Goal: Task Accomplishment & Management: Manage account settings

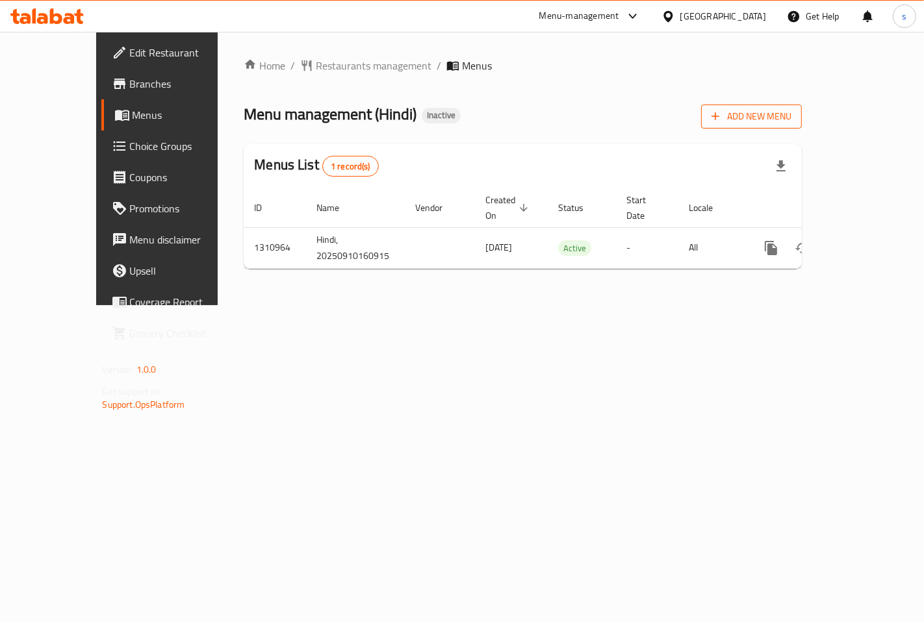
click at [722, 117] on icon "button" at bounding box center [715, 116] width 13 height 13
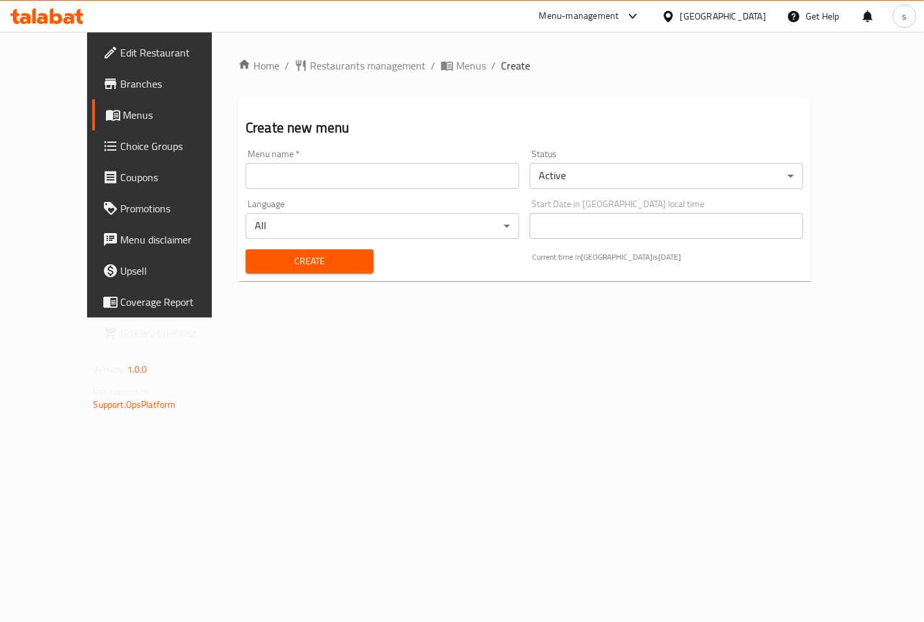
click at [346, 174] on input "text" at bounding box center [383, 176] width 274 height 26
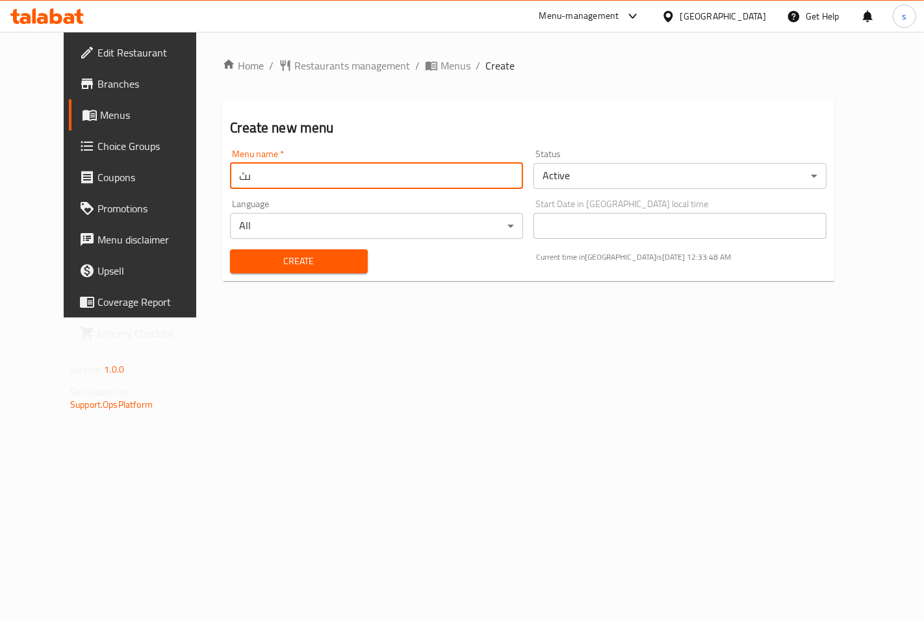
type input "ى"
type input "new menu"
click at [494, 224] on body "​ Menu-management Egypt Get Help s Edit Restaurant Branches Menus Choice Groups…" at bounding box center [462, 327] width 924 height 591
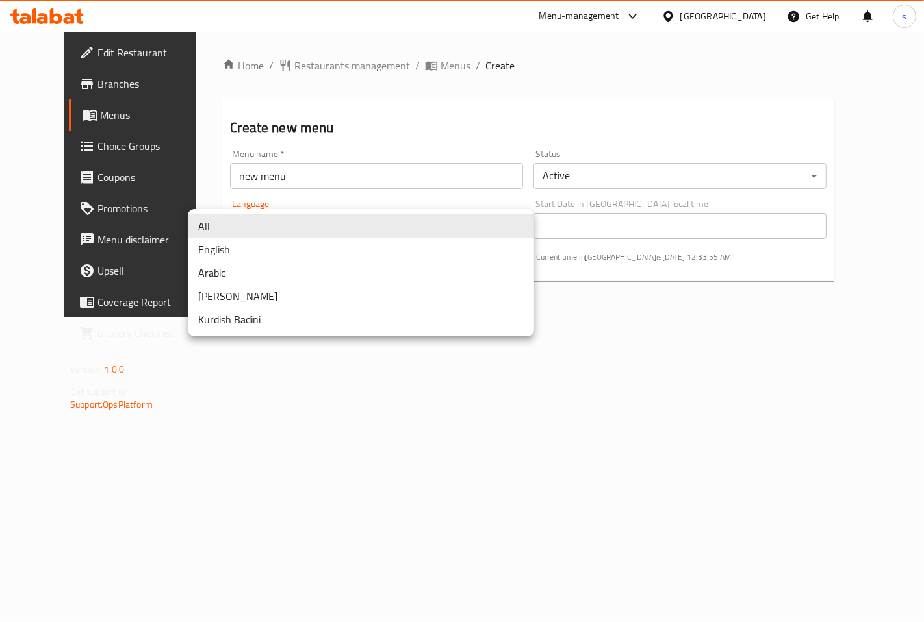
click at [337, 225] on li "All" at bounding box center [361, 225] width 346 height 23
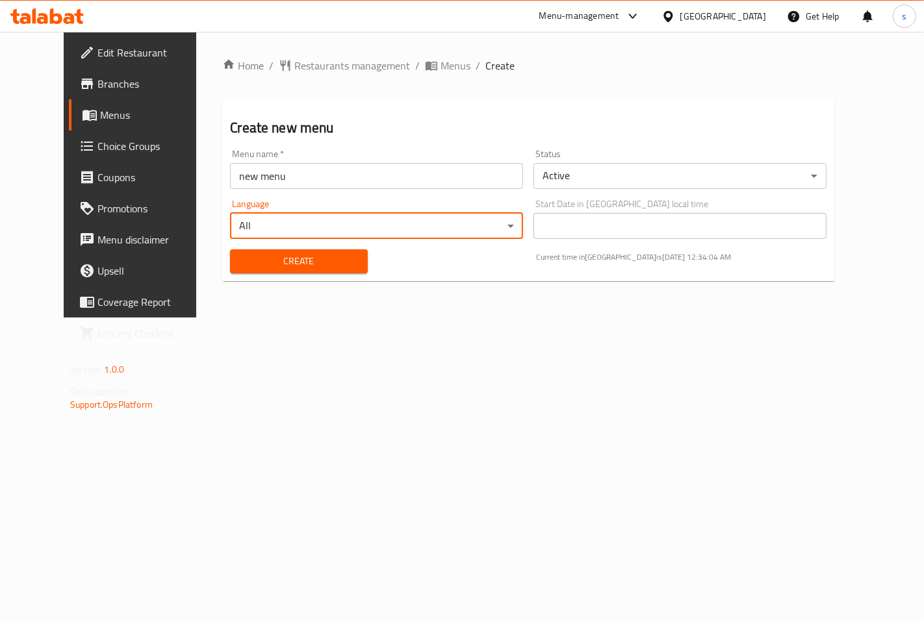
click at [311, 269] on span "Create" at bounding box center [298, 261] width 116 height 16
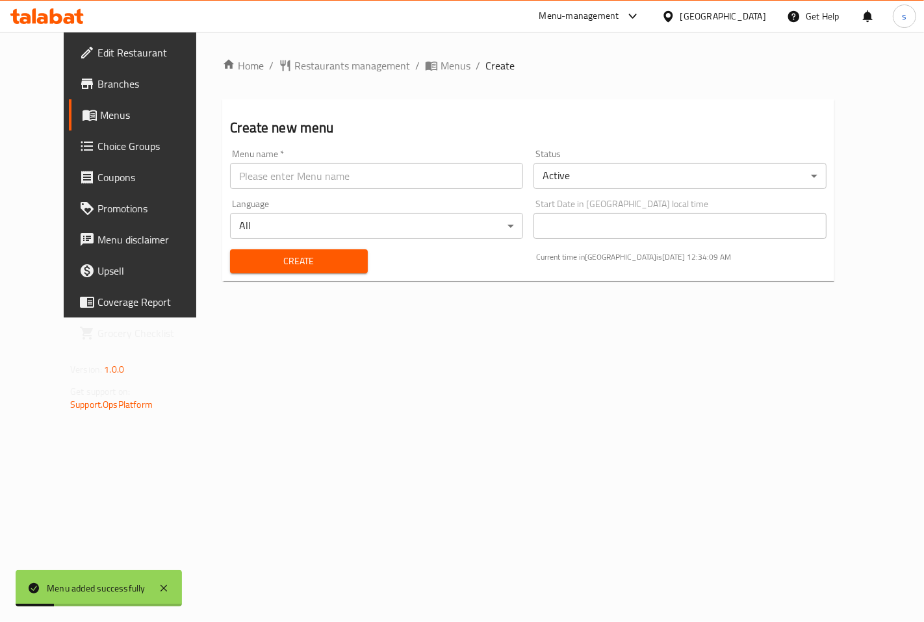
click at [100, 110] on span "Menus" at bounding box center [153, 115] width 107 height 16
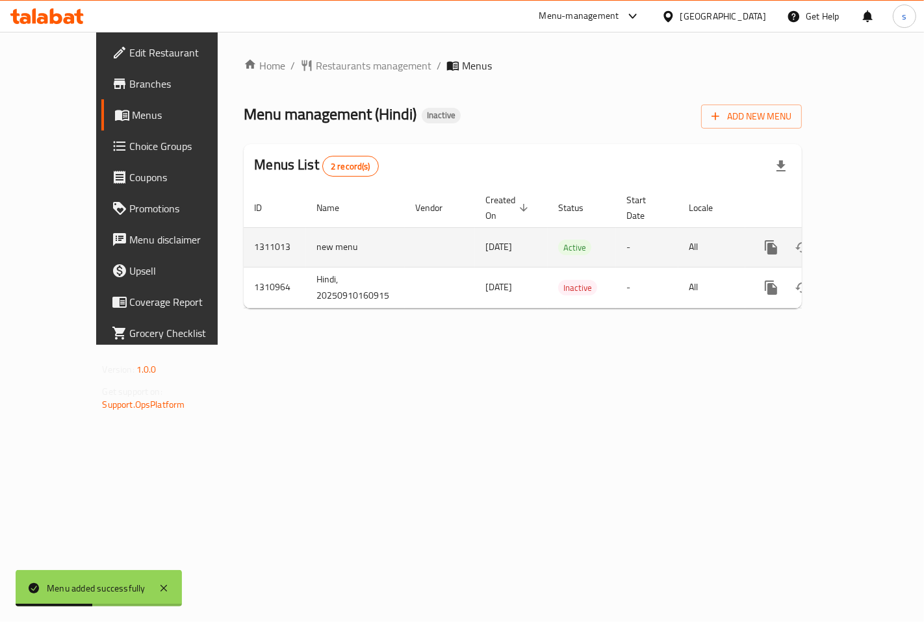
click at [872, 240] on icon "enhanced table" at bounding box center [865, 248] width 16 height 16
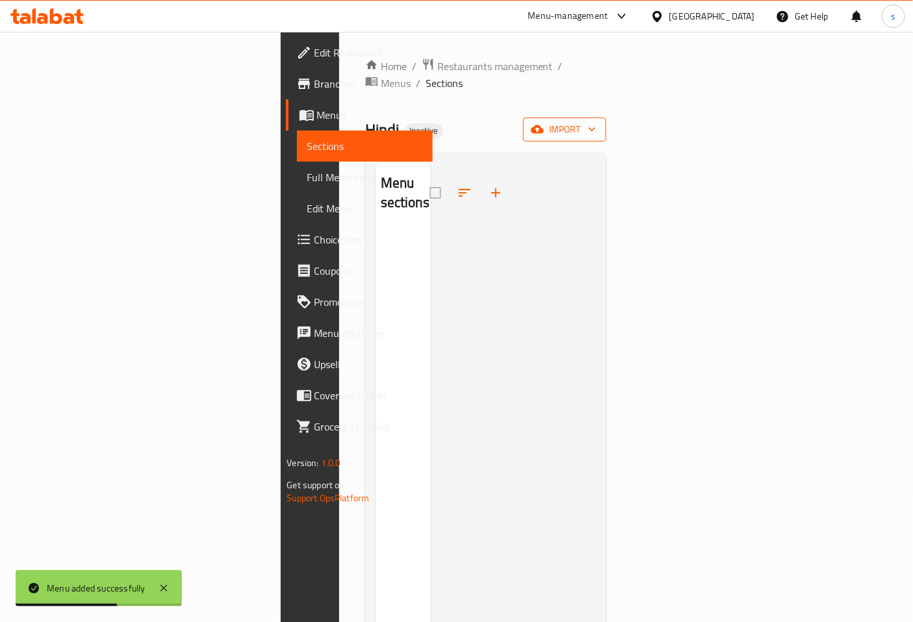
click at [596, 122] on span "import" at bounding box center [564, 130] width 62 height 16
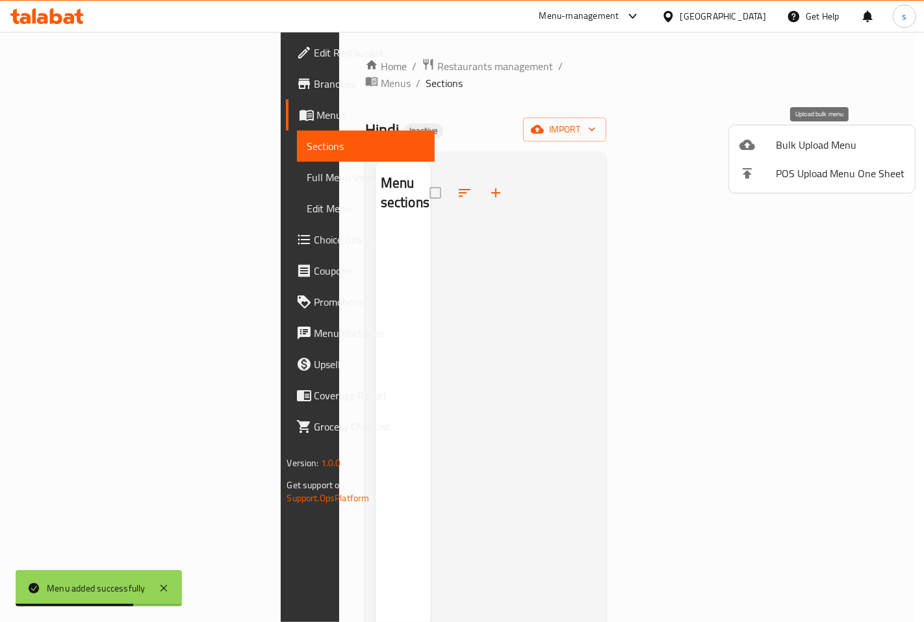
click at [788, 144] on span "Bulk Upload Menu" at bounding box center [840, 145] width 129 height 16
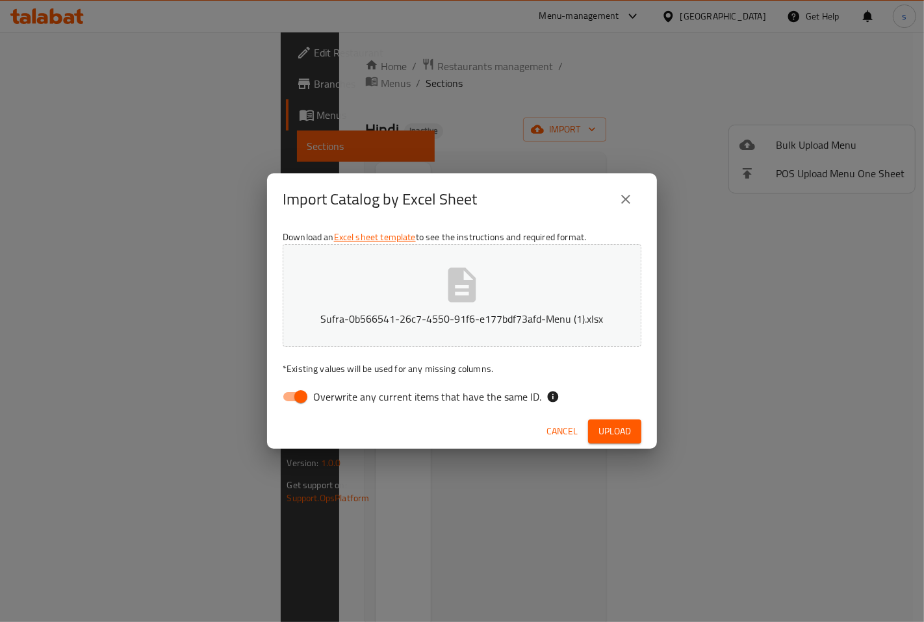
click at [287, 393] on input "Overwrite any current items that have the same ID." at bounding box center [301, 397] width 74 height 25
checkbox input "false"
click at [616, 437] on span "Upload" at bounding box center [614, 432] width 32 height 16
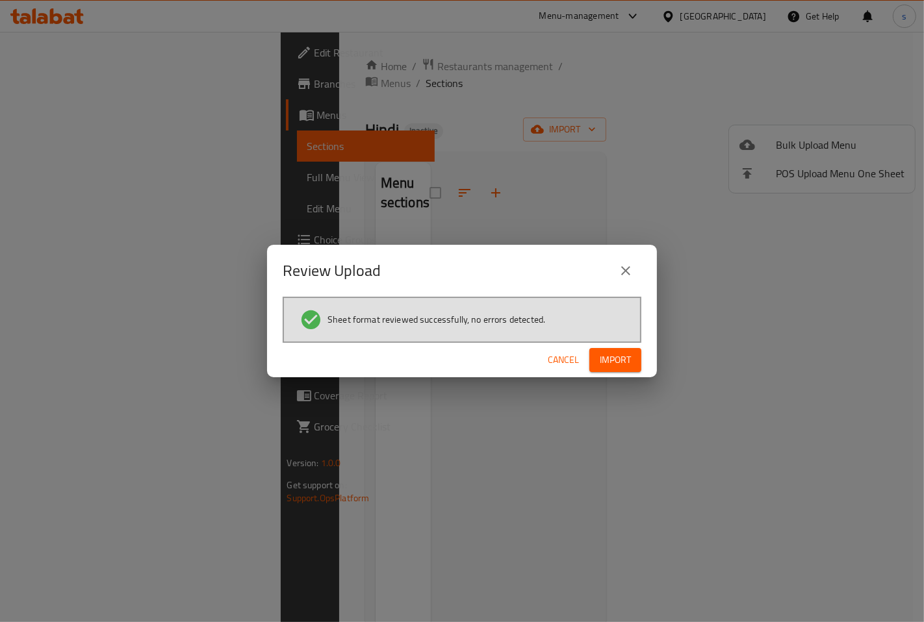
drag, startPoint x: 612, startPoint y: 351, endPoint x: 645, endPoint y: 353, distance: 32.5
click at [611, 350] on button "Import" at bounding box center [615, 360] width 52 height 24
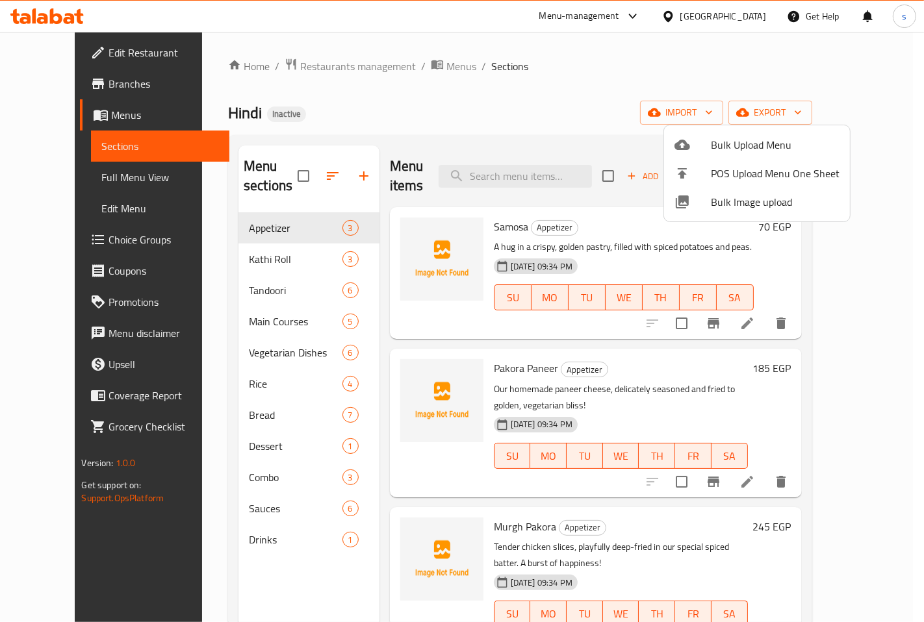
click at [63, 173] on div at bounding box center [462, 311] width 924 height 622
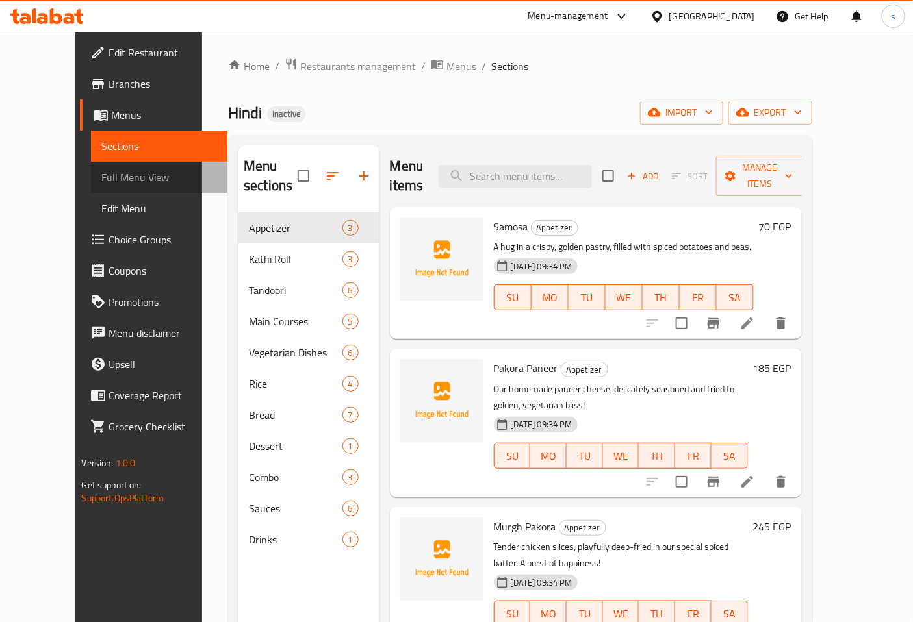
click at [91, 189] on link "Full Menu View" at bounding box center [159, 177] width 136 height 31
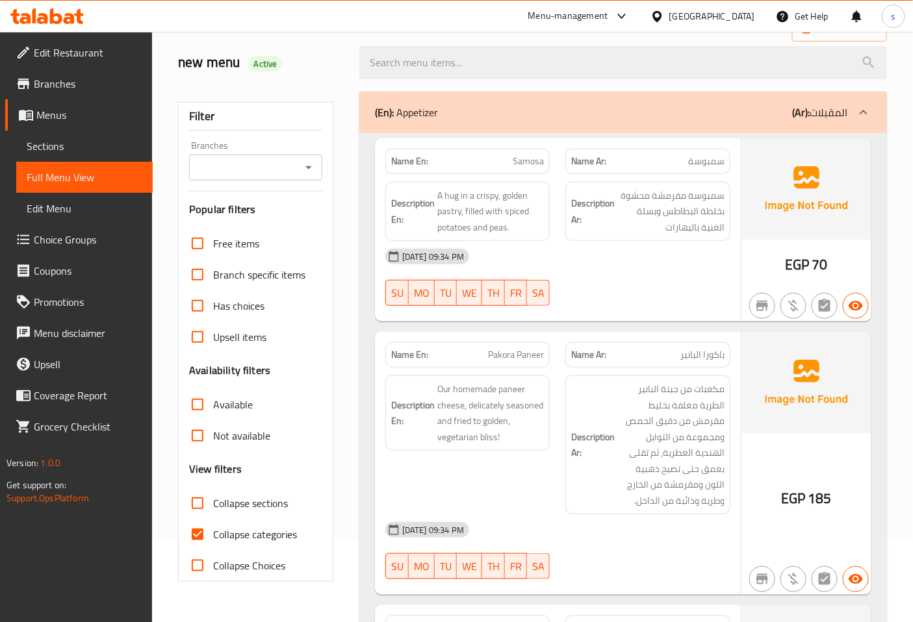
scroll to position [216, 0]
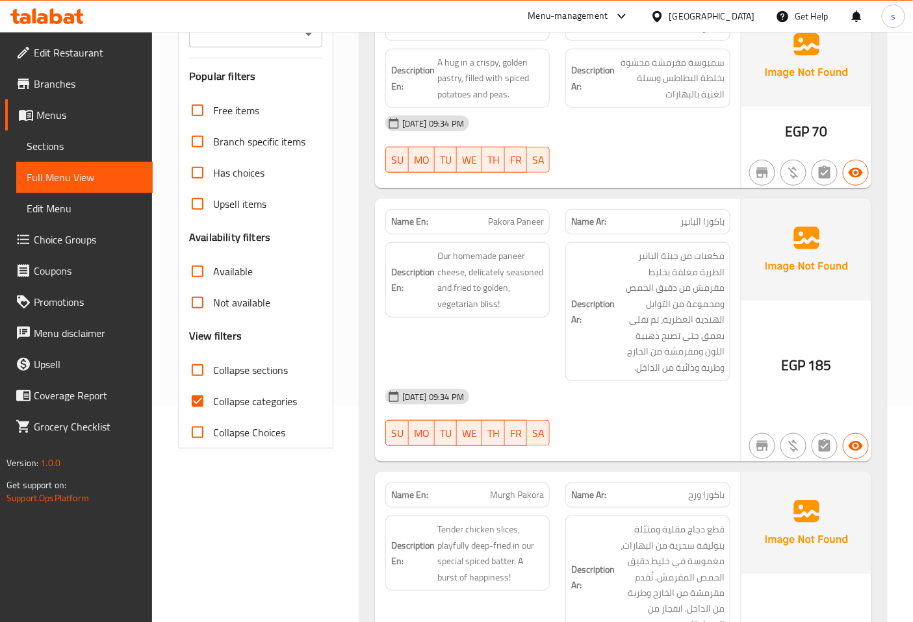
click at [213, 400] on span "Collapse categories" at bounding box center [255, 402] width 84 height 16
click at [213, 400] on input "Collapse categories" at bounding box center [197, 401] width 31 height 31
checkbox input "false"
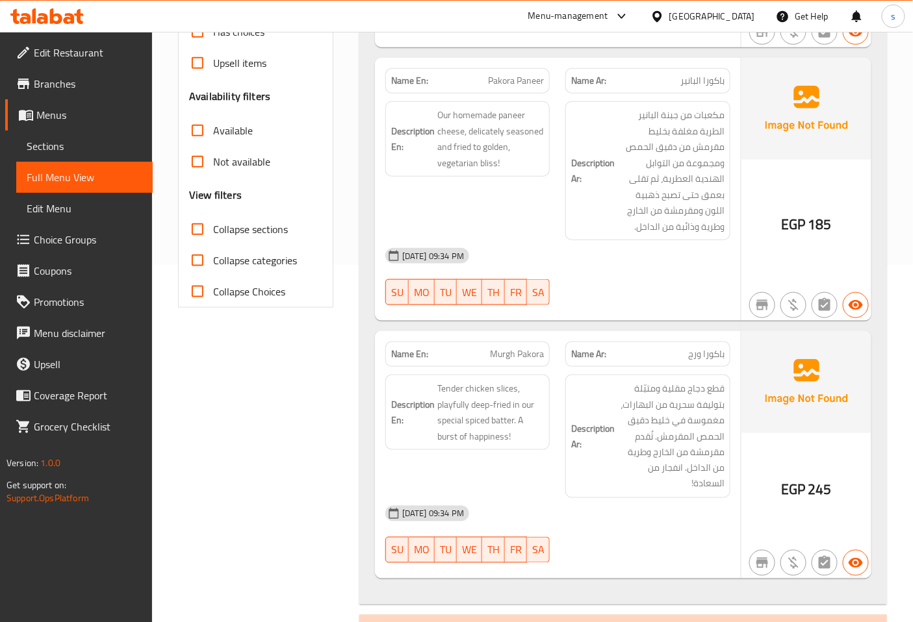
scroll to position [0, 0]
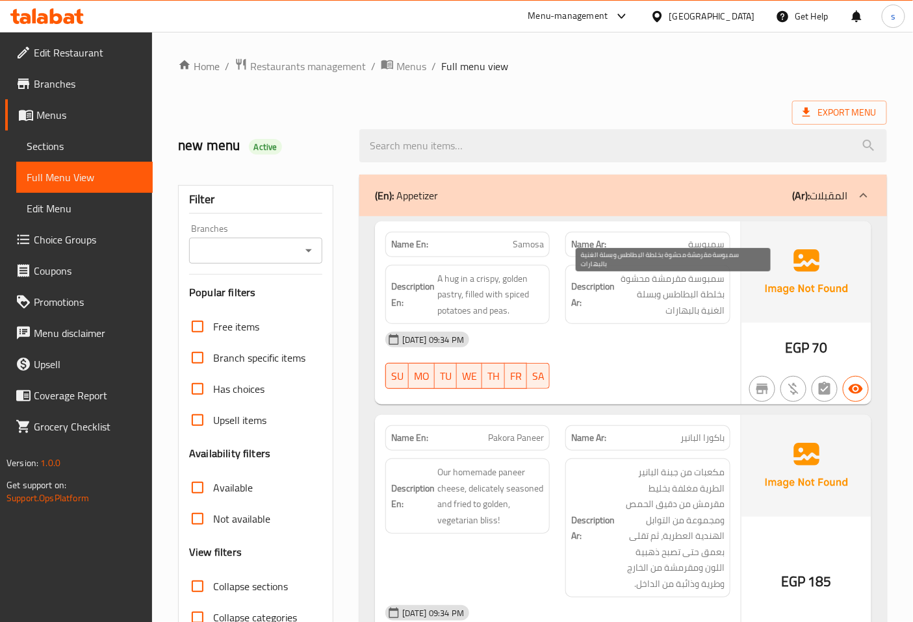
click at [652, 290] on span "سمبوسة مقرمشة محشوة بخلطة البطاطس وبسلة الغنية بالبهارات" at bounding box center [670, 295] width 107 height 48
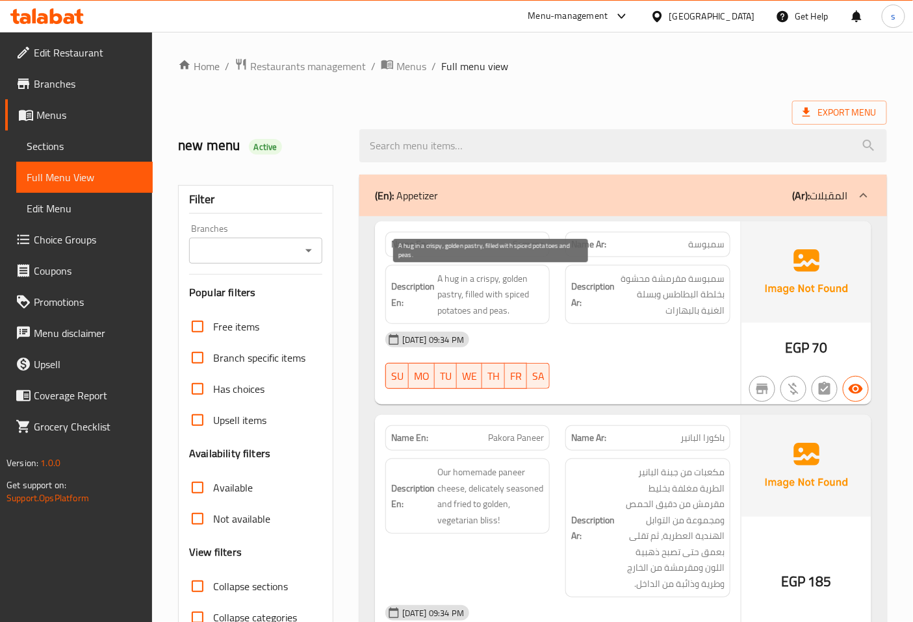
click at [496, 314] on span "A hug in a crispy, golden pastry, filled with spiced potatoes and peas." at bounding box center [490, 295] width 107 height 48
drag, startPoint x: 496, startPoint y: 314, endPoint x: 525, endPoint y: 322, distance: 30.3
click at [525, 322] on div "Description En: A hug in a crispy, golden pastry, filled with spiced potatoes a…" at bounding box center [467, 295] width 165 height 60
click at [496, 312] on span "A hug in a crispy, golden pastry, filled with spiced potatoes and peas." at bounding box center [490, 295] width 107 height 48
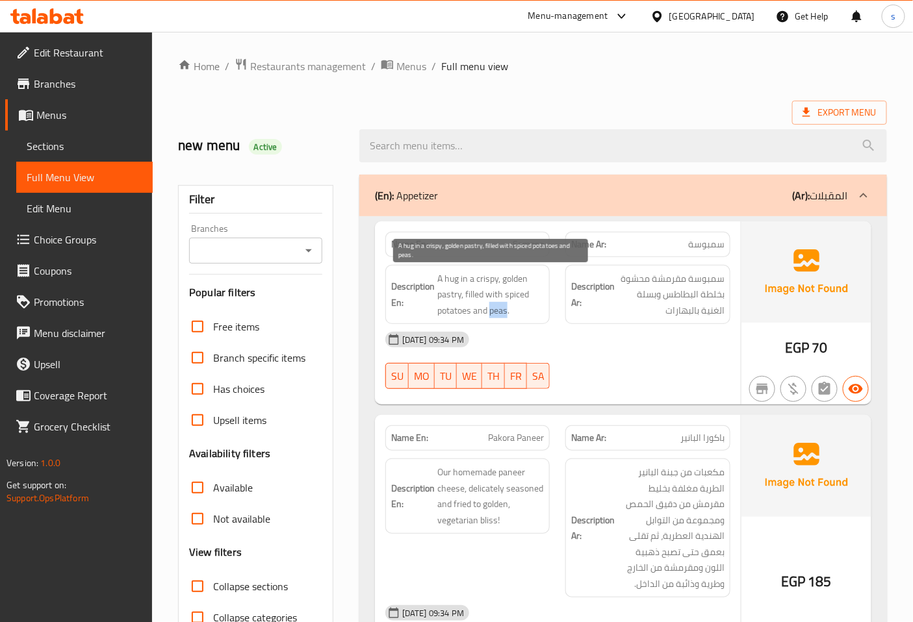
click at [496, 312] on span "A hug in a crispy, golden pastry, filled with spiced potatoes and peas." at bounding box center [490, 295] width 107 height 48
copy span "peas"
click at [655, 315] on span "سمبوسة مقرمشة محشوة بخلطة البطاطس وبسلة الغنية بالبهارات" at bounding box center [670, 295] width 107 height 48
drag, startPoint x: 511, startPoint y: 246, endPoint x: 547, endPoint y: 246, distance: 36.4
click at [547, 246] on div "Name En: Samosa" at bounding box center [467, 244] width 165 height 25
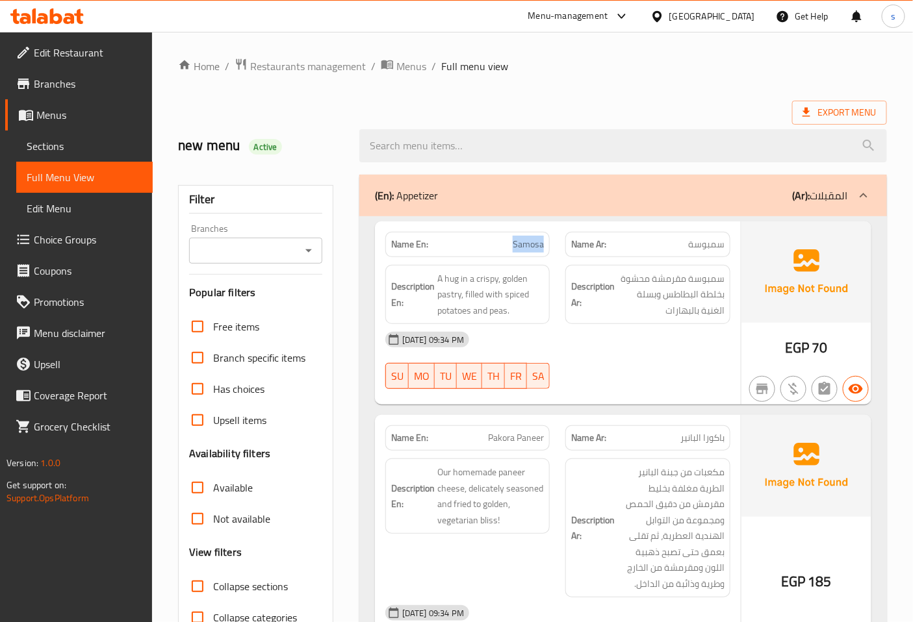
copy span "Samosa"
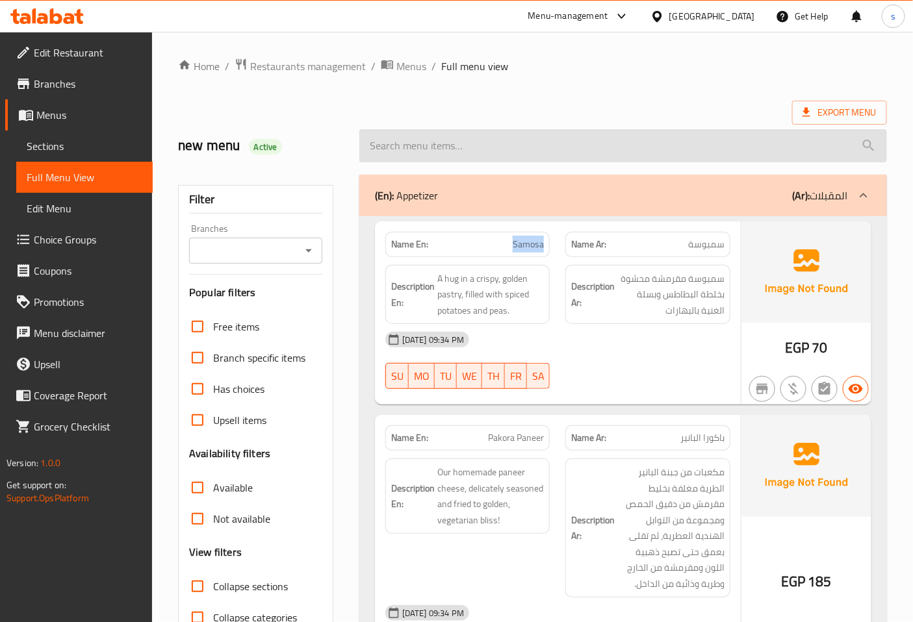
click at [448, 152] on input "search" at bounding box center [623, 145] width 528 height 33
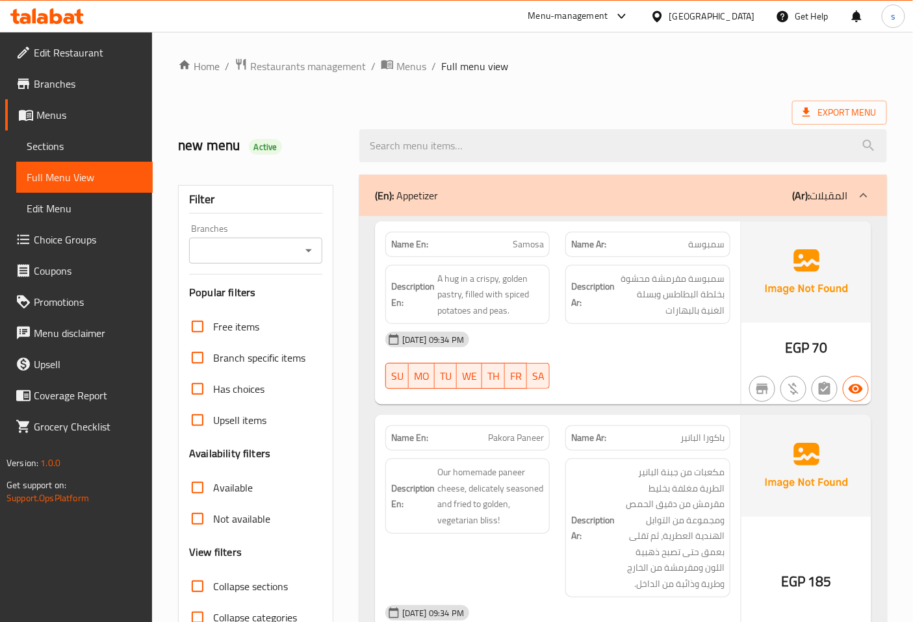
paste input "Samosa"
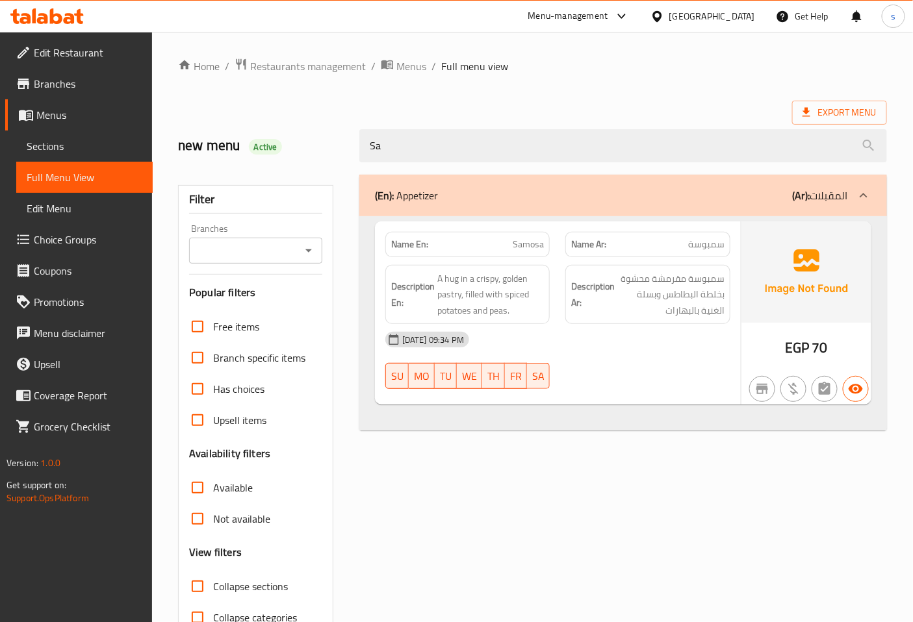
type input "S"
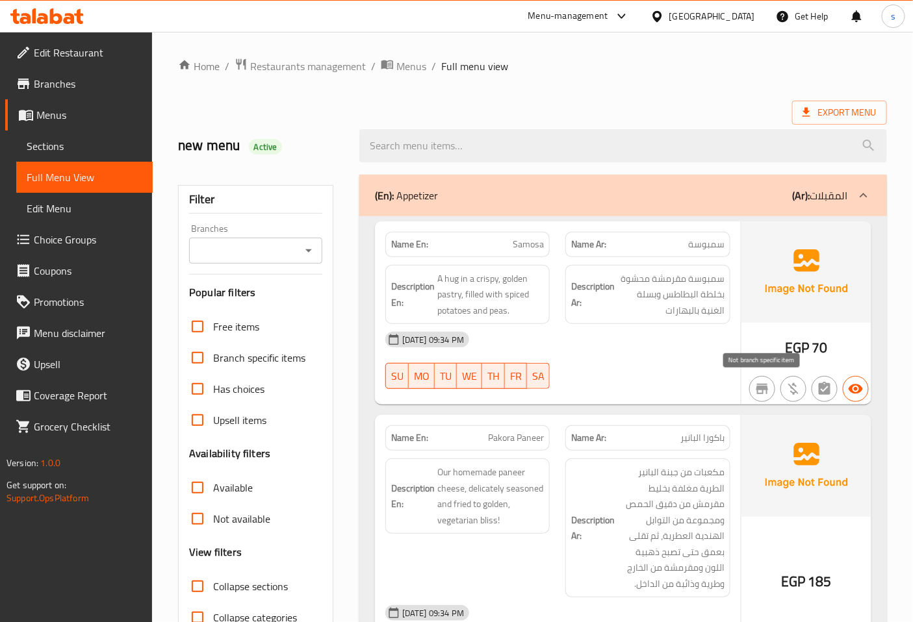
click at [758, 389] on icon "button" at bounding box center [762, 389] width 12 height 10
click at [615, 300] on h6 "Description Ar: سمبوسة مقرمشة محشوة بخلطة البطاطس وبسلة الغنية بالبهارات" at bounding box center [647, 295] width 153 height 48
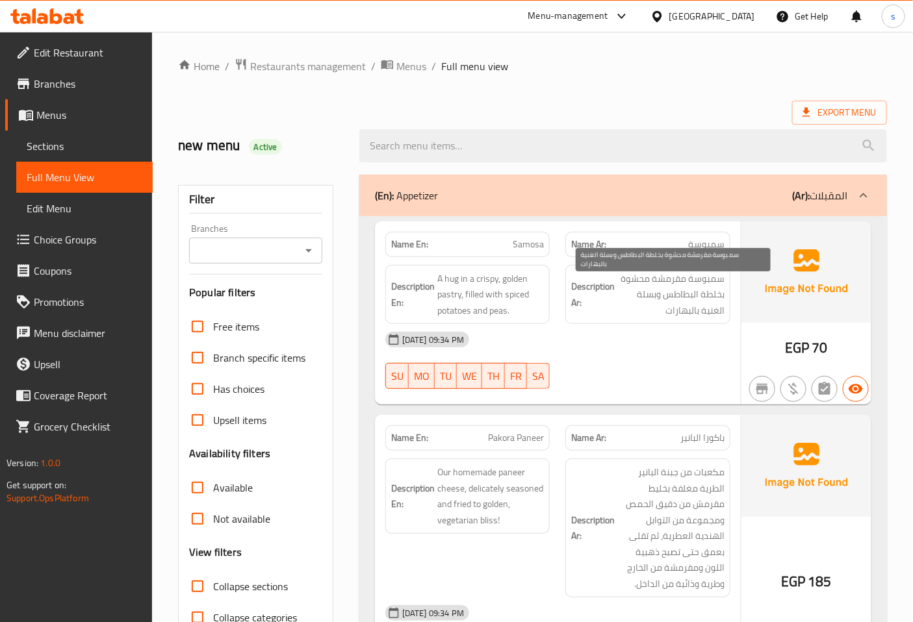
click at [668, 308] on span "سمبوسة مقرمشة محشوة بخلطة البطاطس وبسلة الغنية بالبهارات" at bounding box center [670, 295] width 107 height 48
click at [682, 313] on span "سمبوسة مقرمشة محشوة بخلطة البطاطس وبسلة الغنية بالبهارات" at bounding box center [670, 295] width 107 height 48
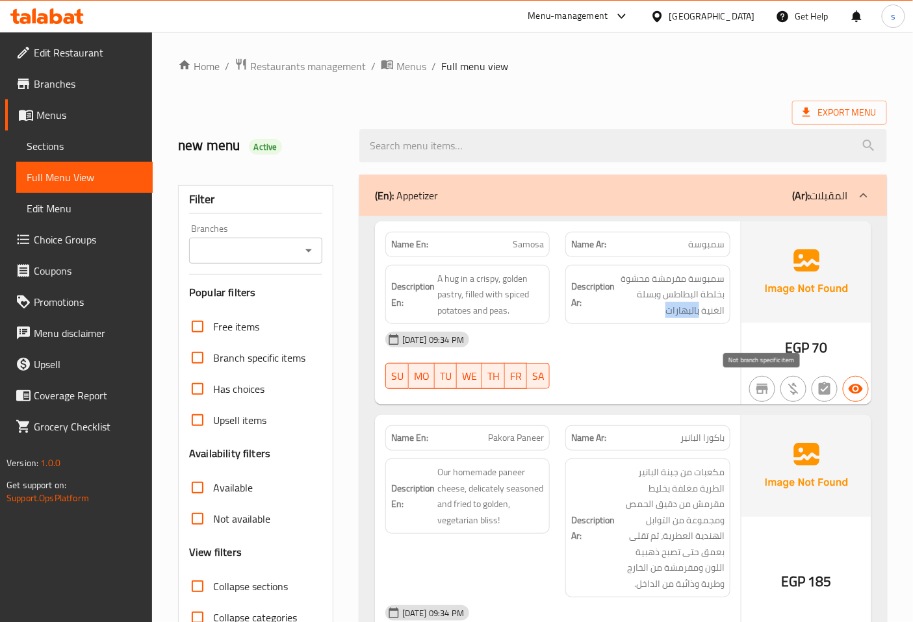
click at [763, 387] on icon "button" at bounding box center [762, 389] width 12 height 10
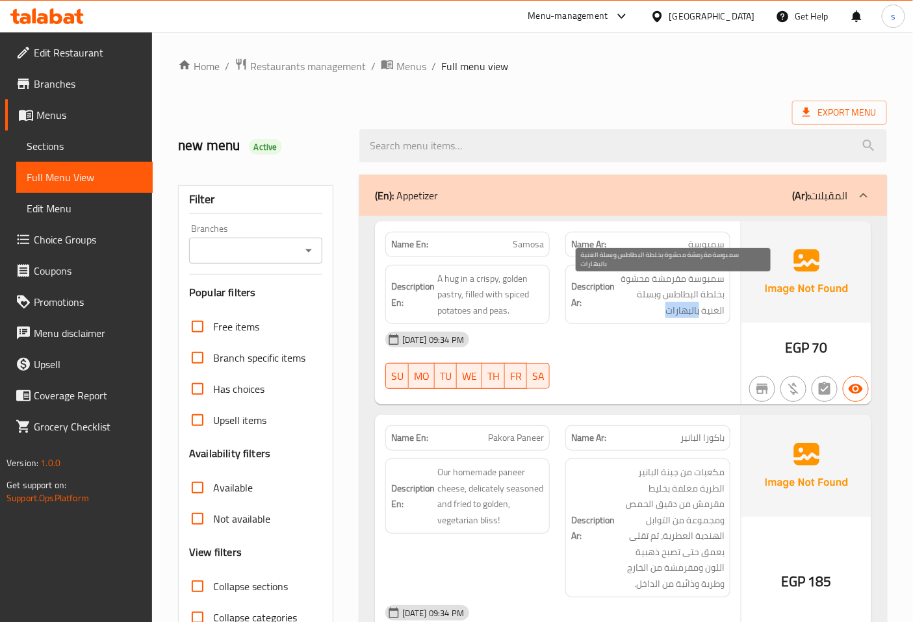
click at [671, 311] on span "سمبوسة مقرمشة محشوة بخلطة البطاطس وبسلة الغنية بالبهارات" at bounding box center [670, 295] width 107 height 48
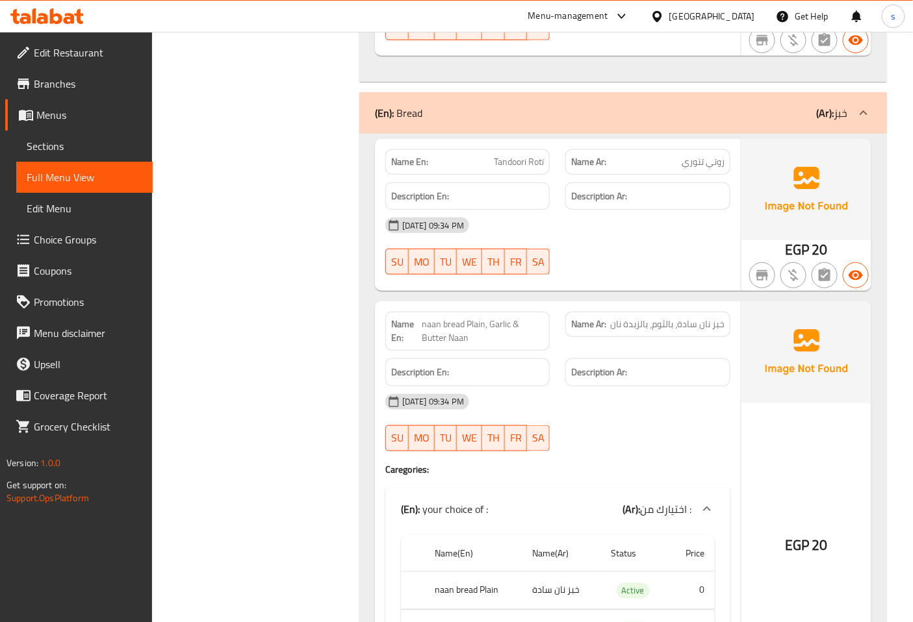
scroll to position [6734, 0]
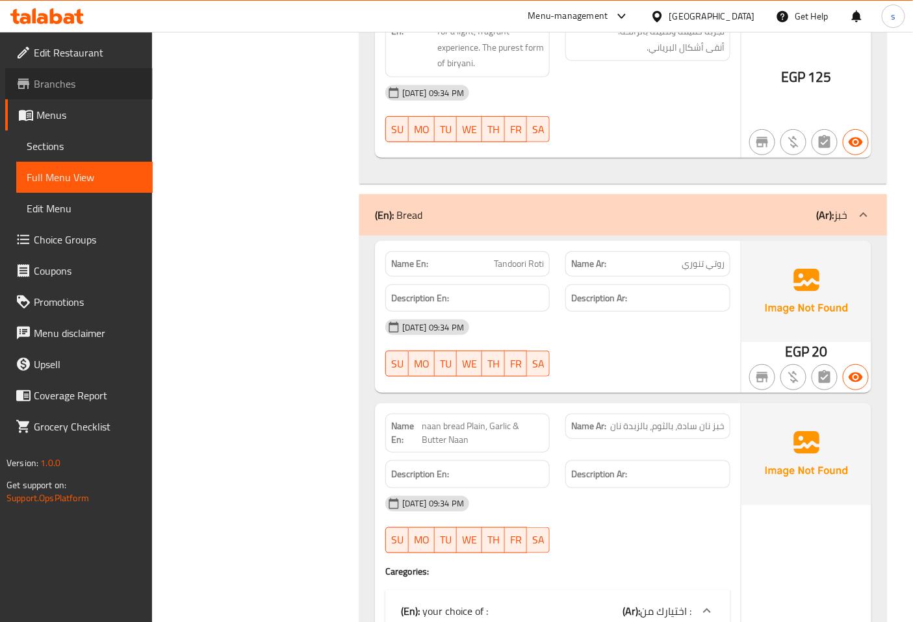
click at [83, 79] on span "Branches" at bounding box center [88, 84] width 109 height 16
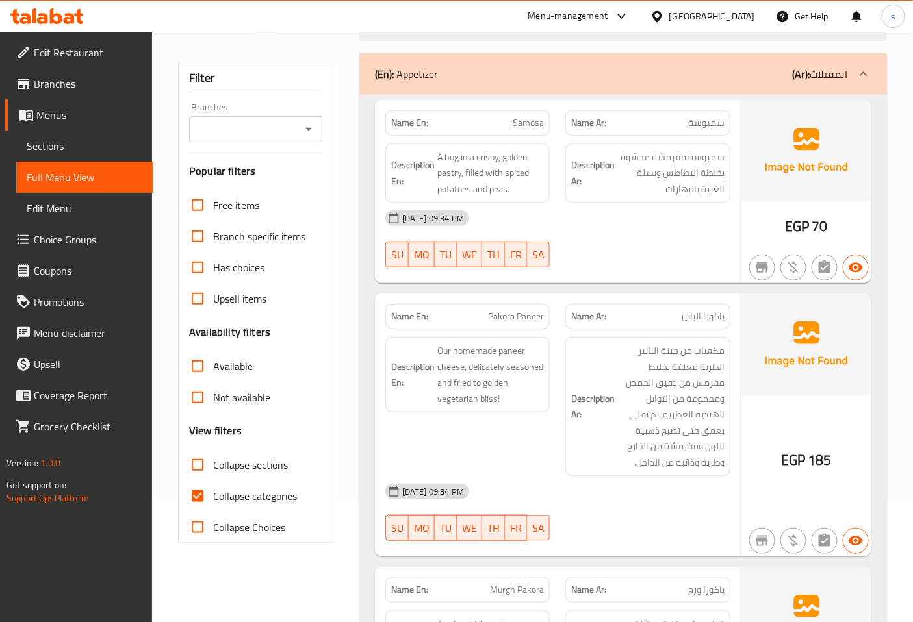
scroll to position [216, 0]
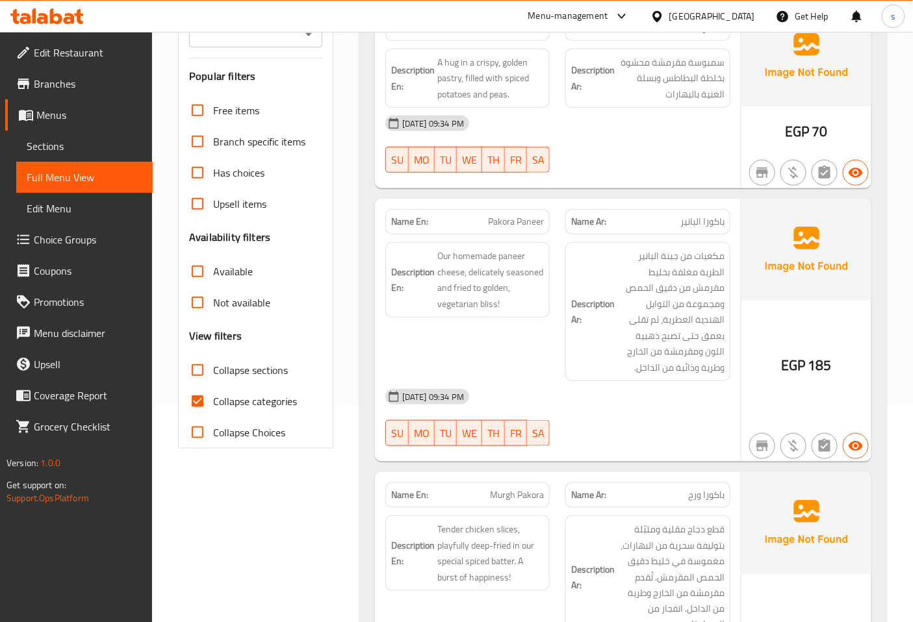
click at [212, 400] on input "Collapse categories" at bounding box center [197, 401] width 31 height 31
checkbox input "false"
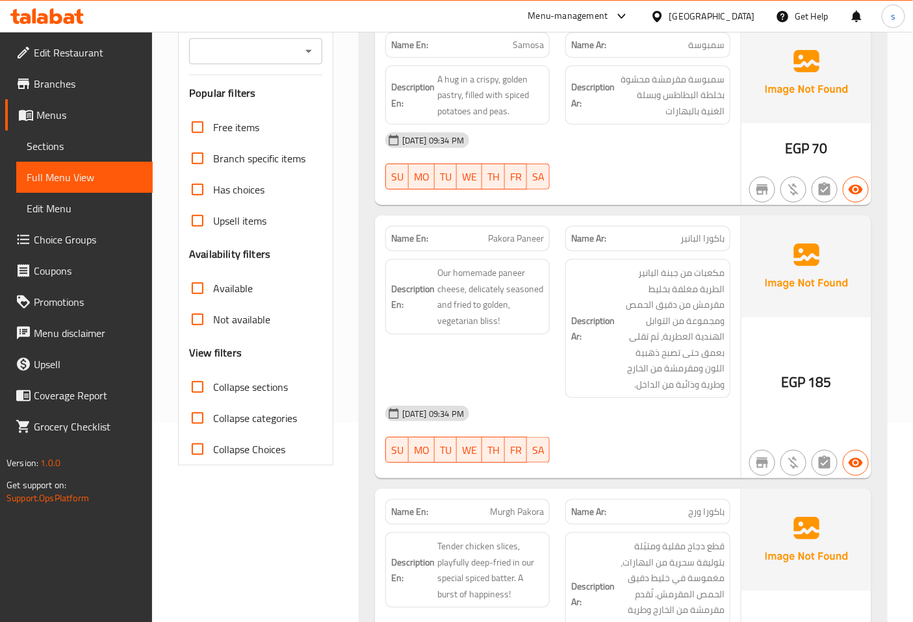
scroll to position [0, 0]
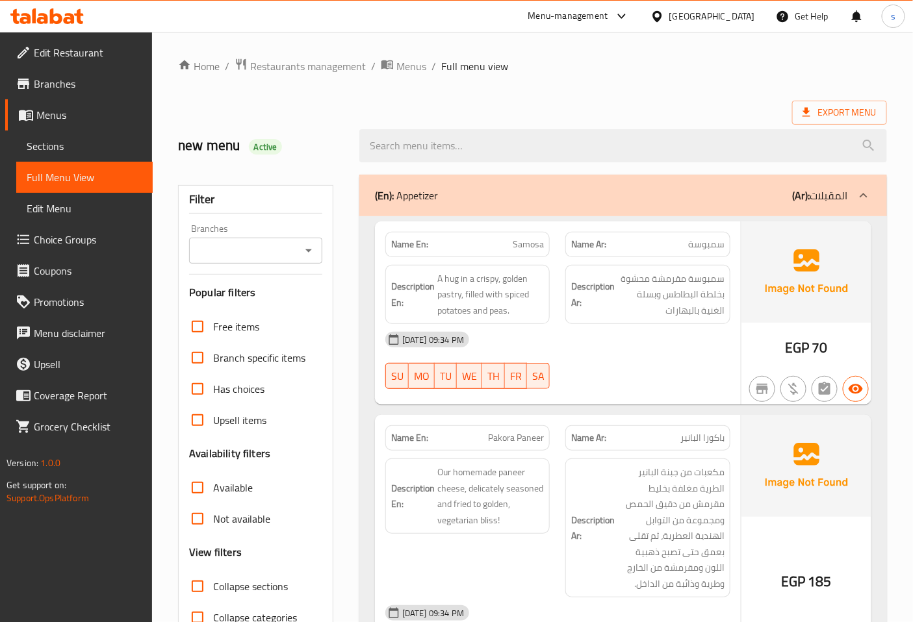
click at [266, 252] on input "Branches" at bounding box center [245, 251] width 104 height 18
click at [274, 246] on input "Branches" at bounding box center [245, 251] width 104 height 18
click at [277, 254] on input "Branches" at bounding box center [245, 251] width 104 height 18
paste input "Samosa"
type input "Samosa"
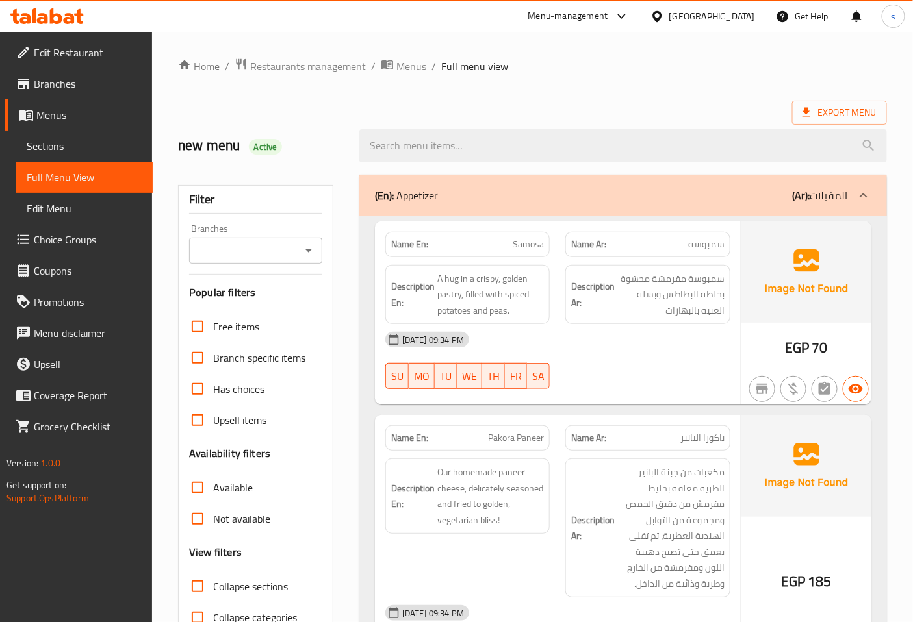
click at [276, 254] on input "Branches" at bounding box center [245, 251] width 104 height 18
paste input "Samosa"
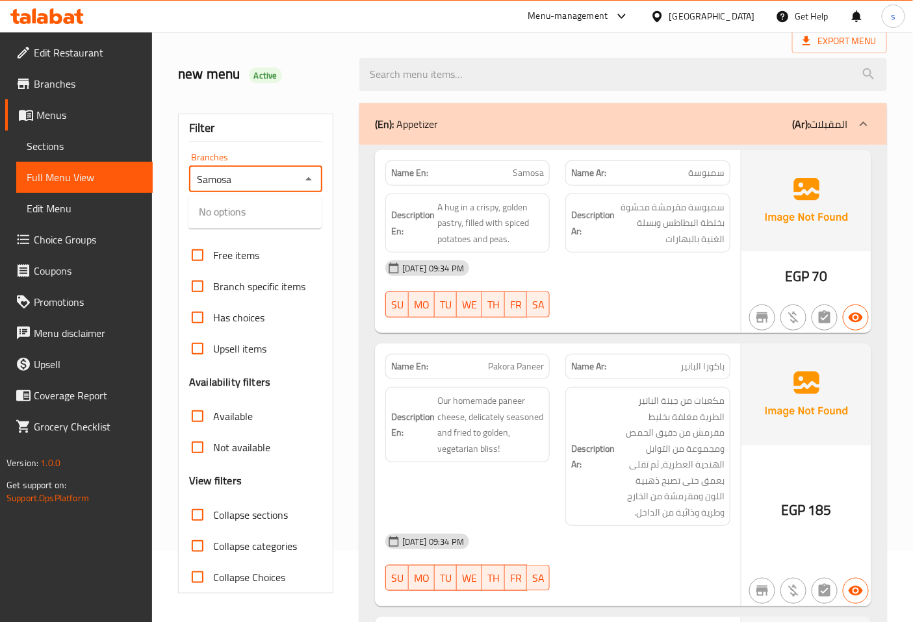
scroll to position [72, 0]
type input "Samosa"
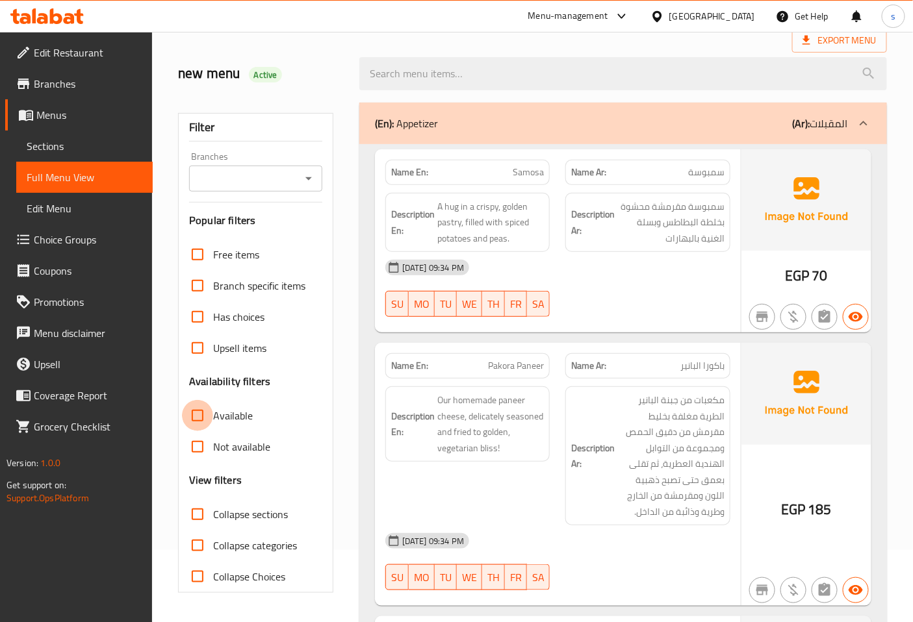
click at [196, 407] on input "Available" at bounding box center [197, 415] width 31 height 31
click at [211, 406] on input "Available" at bounding box center [197, 415] width 31 height 31
checkbox input "false"
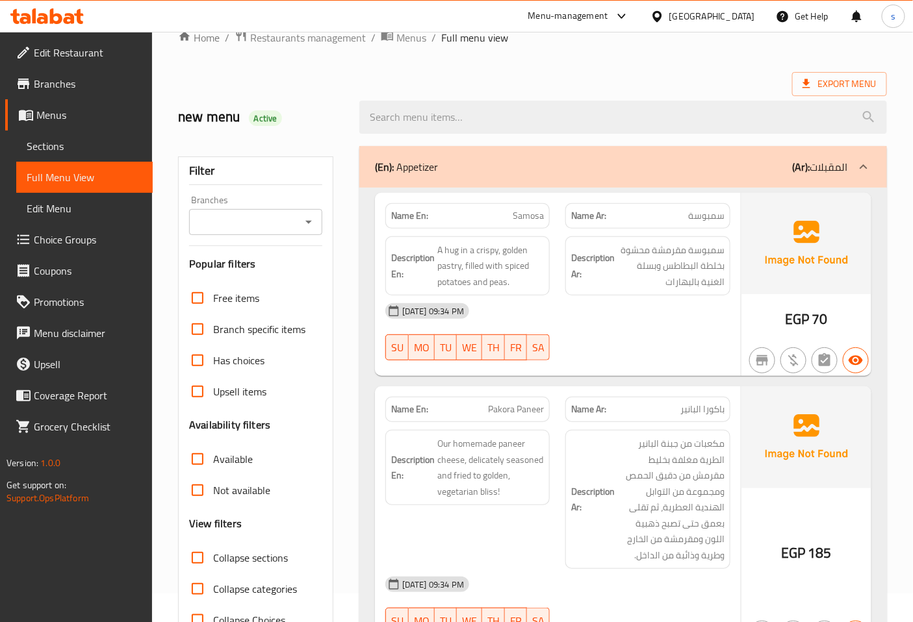
scroll to position [0, 0]
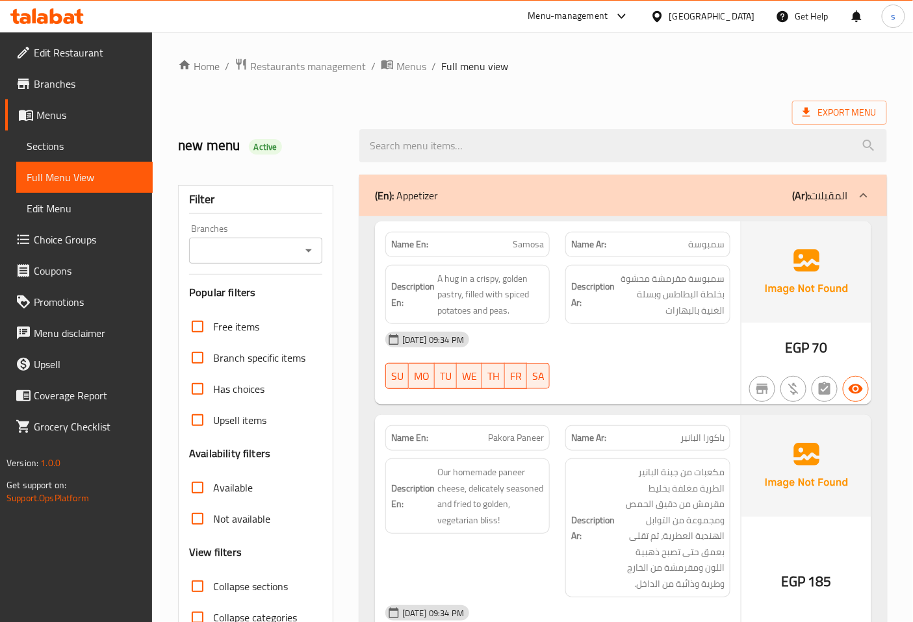
drag, startPoint x: 220, startPoint y: 235, endPoint x: 231, endPoint y: 227, distance: 13.2
click at [230, 228] on div "Branches Branches" at bounding box center [255, 244] width 133 height 40
click at [509, 246] on p "Name En: Samosa" at bounding box center [467, 245] width 153 height 14
copy span "Samosa"
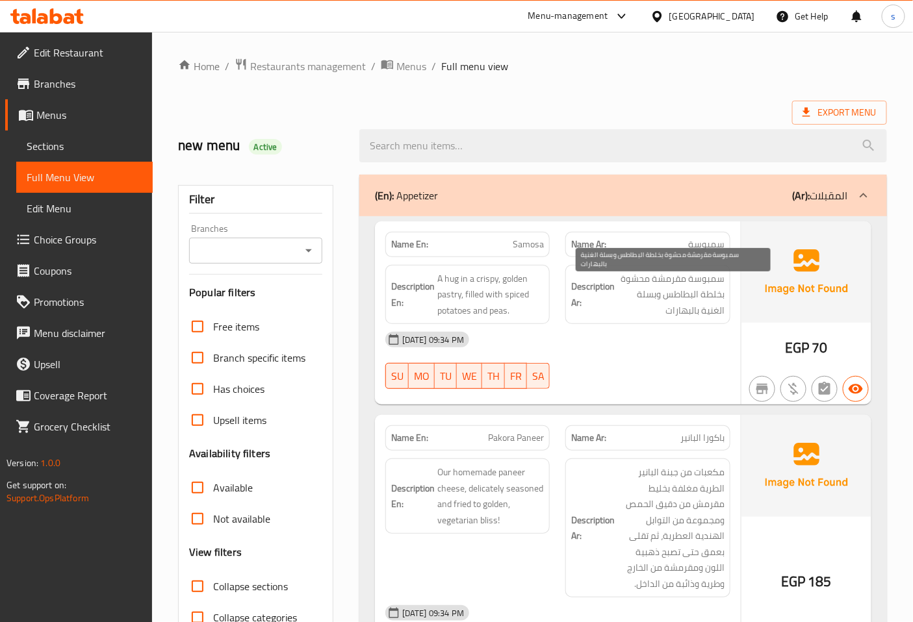
click at [652, 261] on div "Description Ar: سمبوسة مقرمشة محشوة بخلطة البطاطس وبسلة الغنية بالبهارات" at bounding box center [647, 294] width 181 height 75
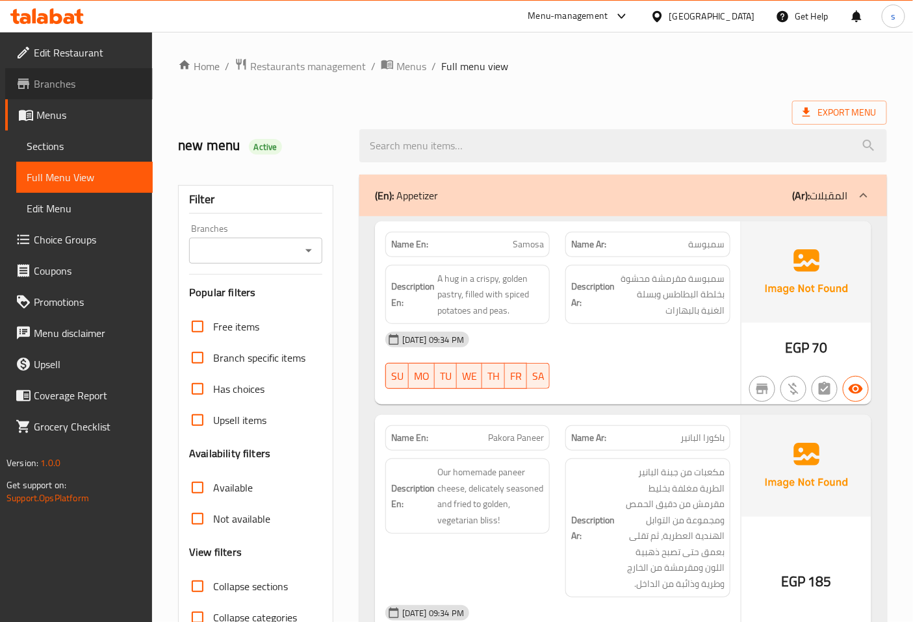
click at [49, 71] on link "Branches" at bounding box center [78, 83] width 147 height 31
click at [50, 149] on span "Sections" at bounding box center [85, 146] width 116 height 16
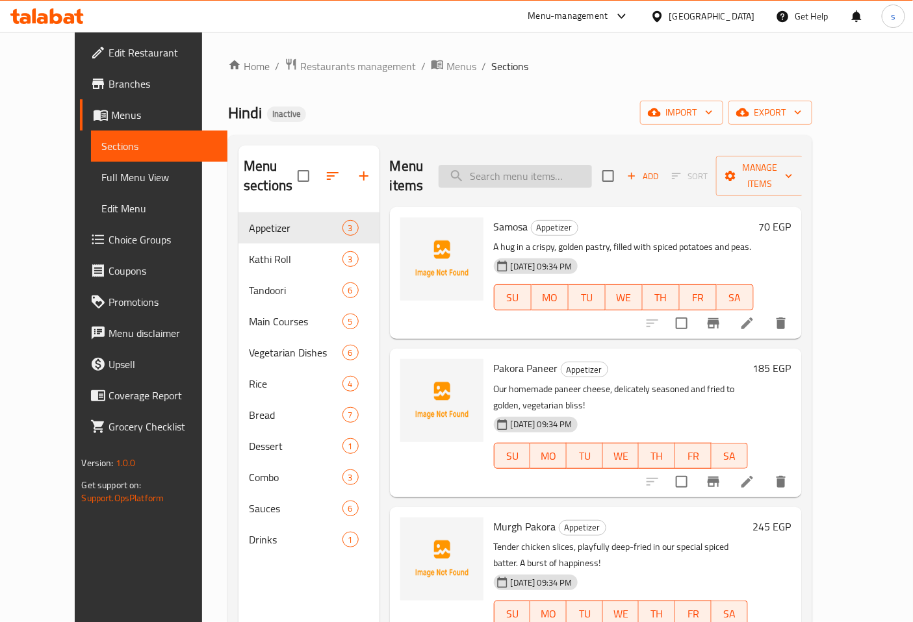
click at [577, 165] on input "search" at bounding box center [515, 176] width 153 height 23
paste input "Samosa"
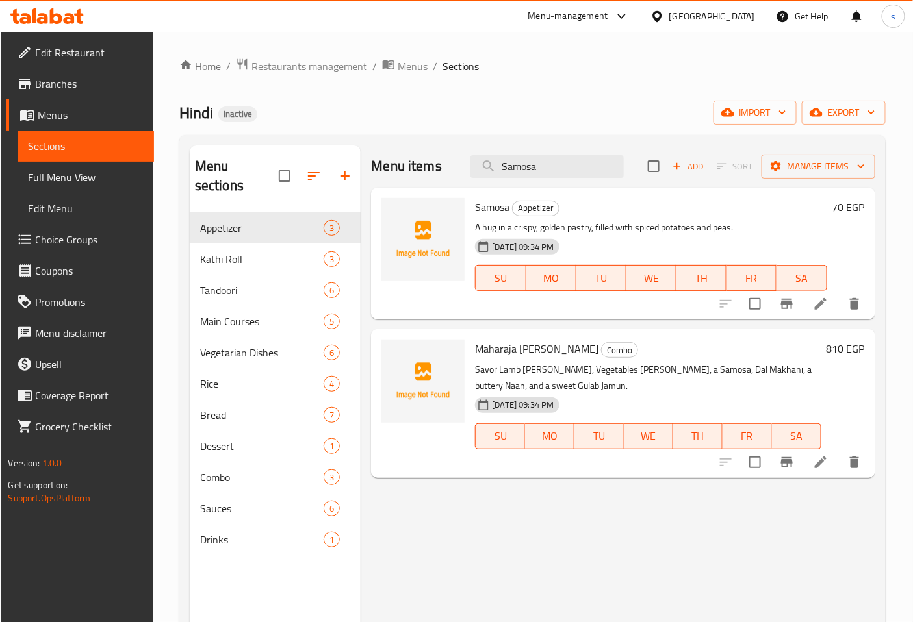
type input "Samosa"
click at [809, 308] on li at bounding box center [820, 303] width 36 height 23
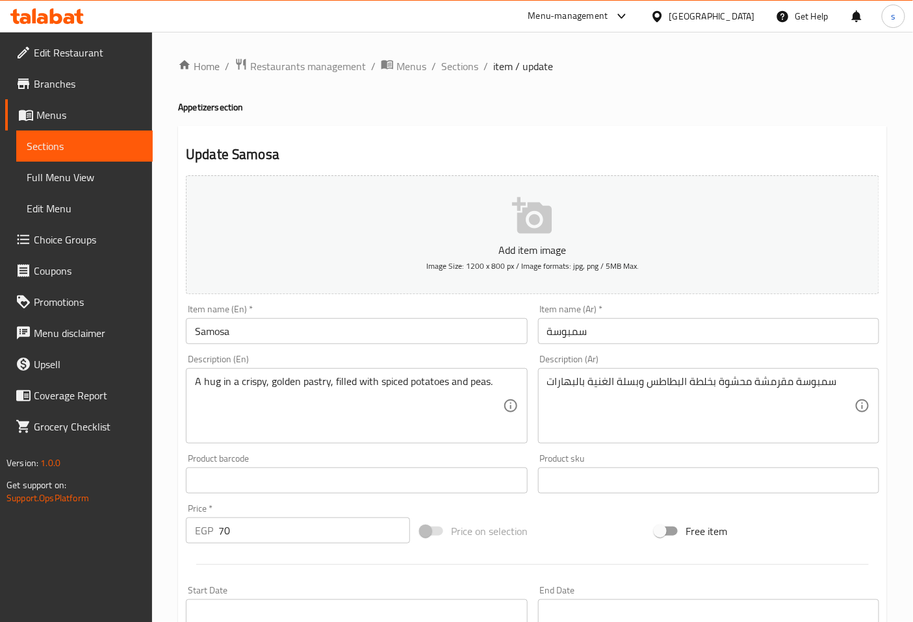
click at [481, 385] on textarea "A hug in a crispy, golden pastry, filled with spiced potatoes and peas." at bounding box center [348, 407] width 307 height 62
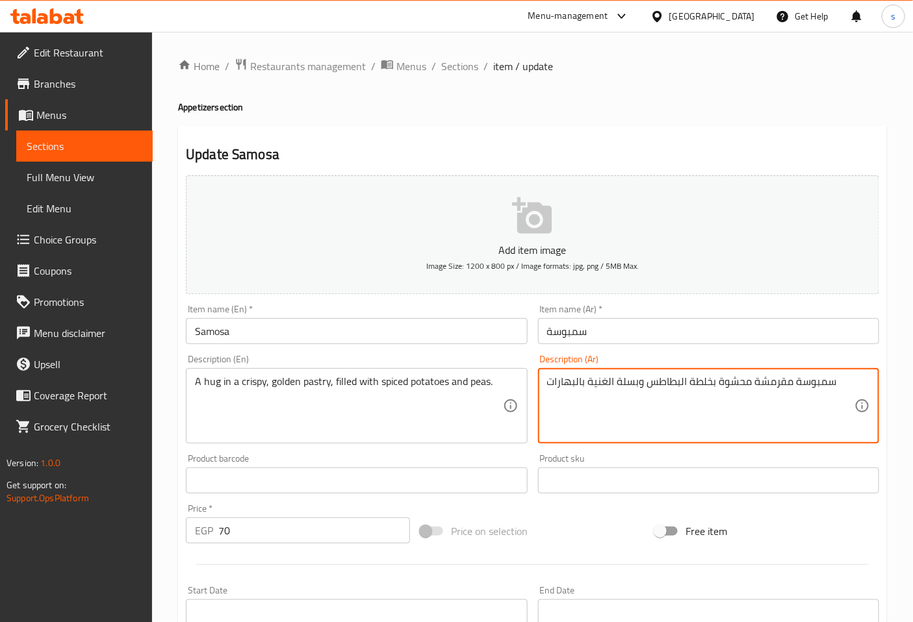
drag, startPoint x: 622, startPoint y: 386, endPoint x: 640, endPoint y: 386, distance: 18.2
click at [639, 381] on textarea "سمبوسة مقرمشة محشوة بخلطة البطاطس بازلاء الغنية بالبهارات" at bounding box center [700, 407] width 307 height 62
click at [635, 381] on textarea "سمبوسة مقرمشة محشوة بخلطة البطاطس و بازلاء الغنية بالبهارات" at bounding box center [700, 407] width 307 height 62
type textarea "سمبوسة مقرمشة محشوة بخلطة البطاطس و البازلاء الغنية بالبهارات"
click at [546, 413] on div "سمبوسة مقرمشة محشوة بخلطة البطاطس و البازلاء الغنية بالبهارات Description (Ar)" at bounding box center [708, 405] width 341 height 75
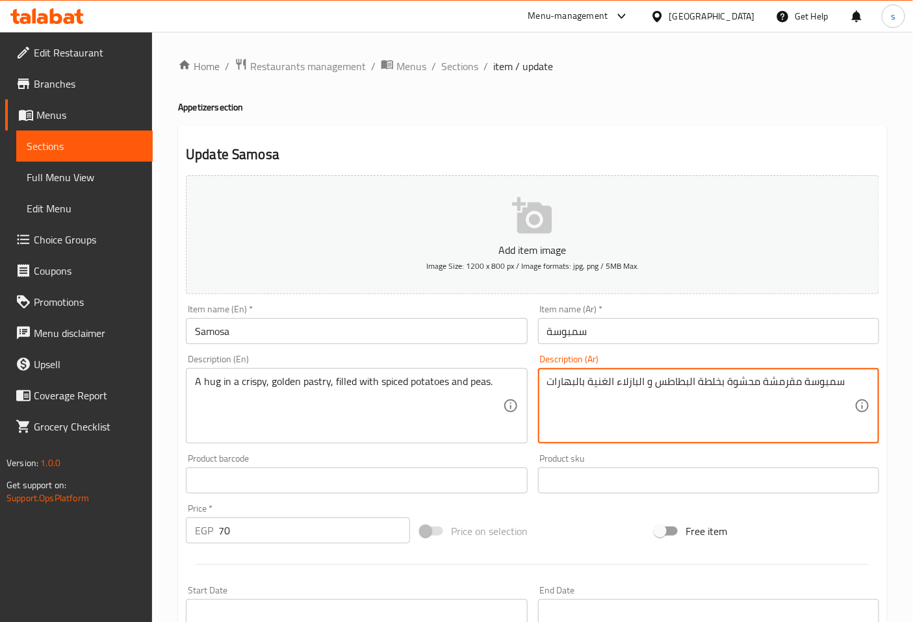
click at [549, 385] on textarea "سمبوسة مقرمشة محشوة بخلطة البطاطس و البازلاء الغنية بالبهارات" at bounding box center [700, 407] width 307 height 62
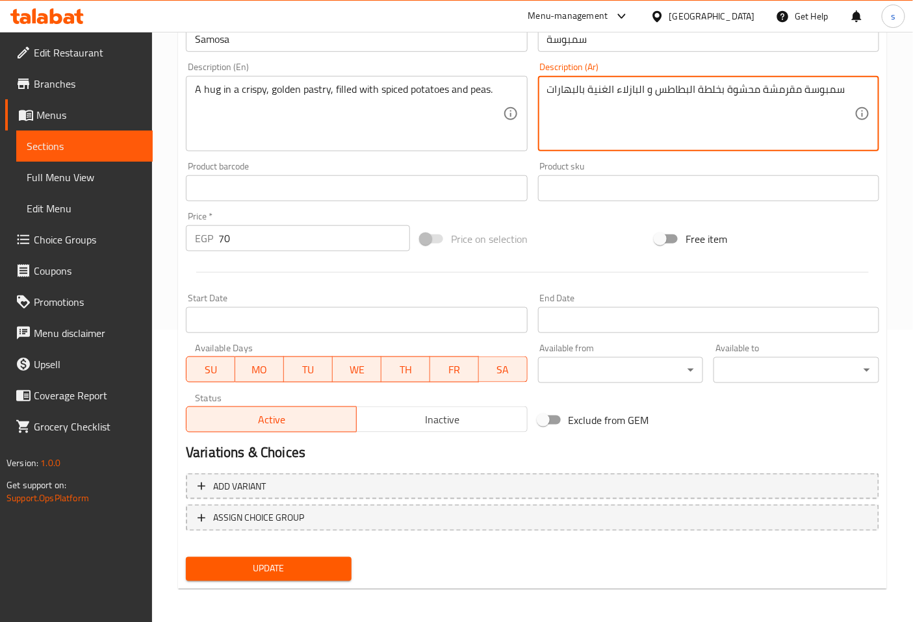
scroll to position [293, 0]
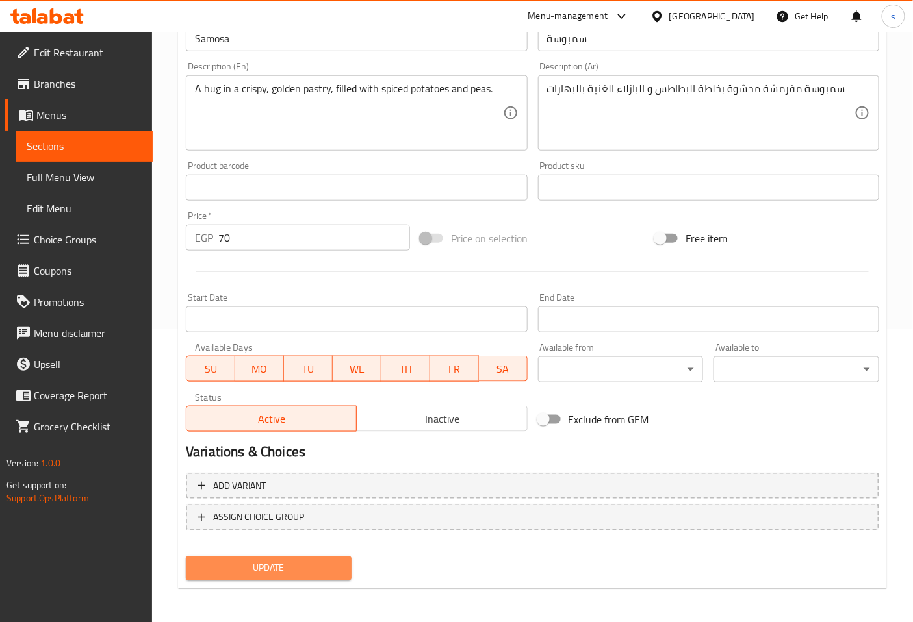
click at [272, 563] on span "Update" at bounding box center [268, 569] width 145 height 16
drag, startPoint x: 75, startPoint y: 185, endPoint x: 87, endPoint y: 200, distance: 19.5
click at [75, 185] on span "Full Menu View" at bounding box center [85, 178] width 116 height 16
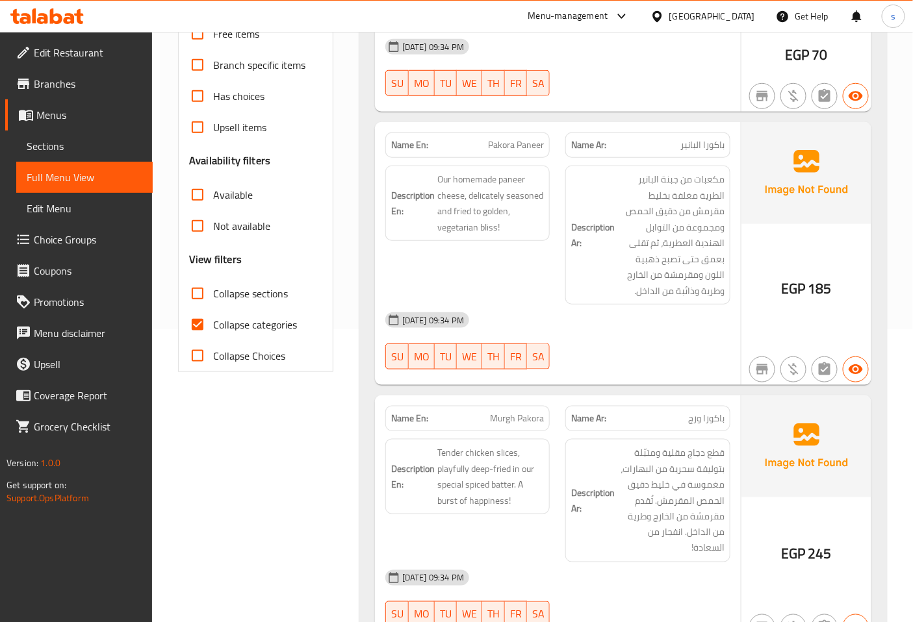
scroll to position [76, 0]
